Goal: Download file/media

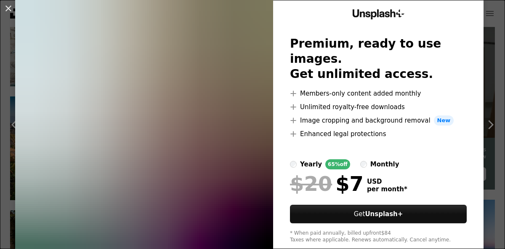
scroll to position [24, 0]
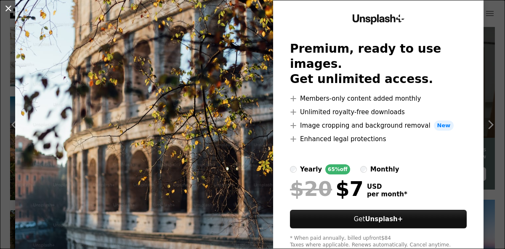
click at [10, 8] on button "An X shape" at bounding box center [8, 8] width 10 height 10
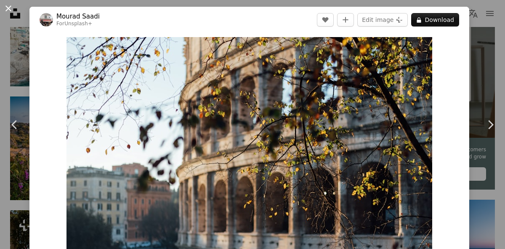
click at [10, 9] on button "An X shape" at bounding box center [8, 8] width 10 height 10
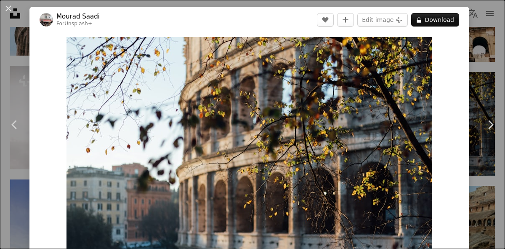
scroll to position [16, 0]
